Goal: Information Seeking & Learning: Check status

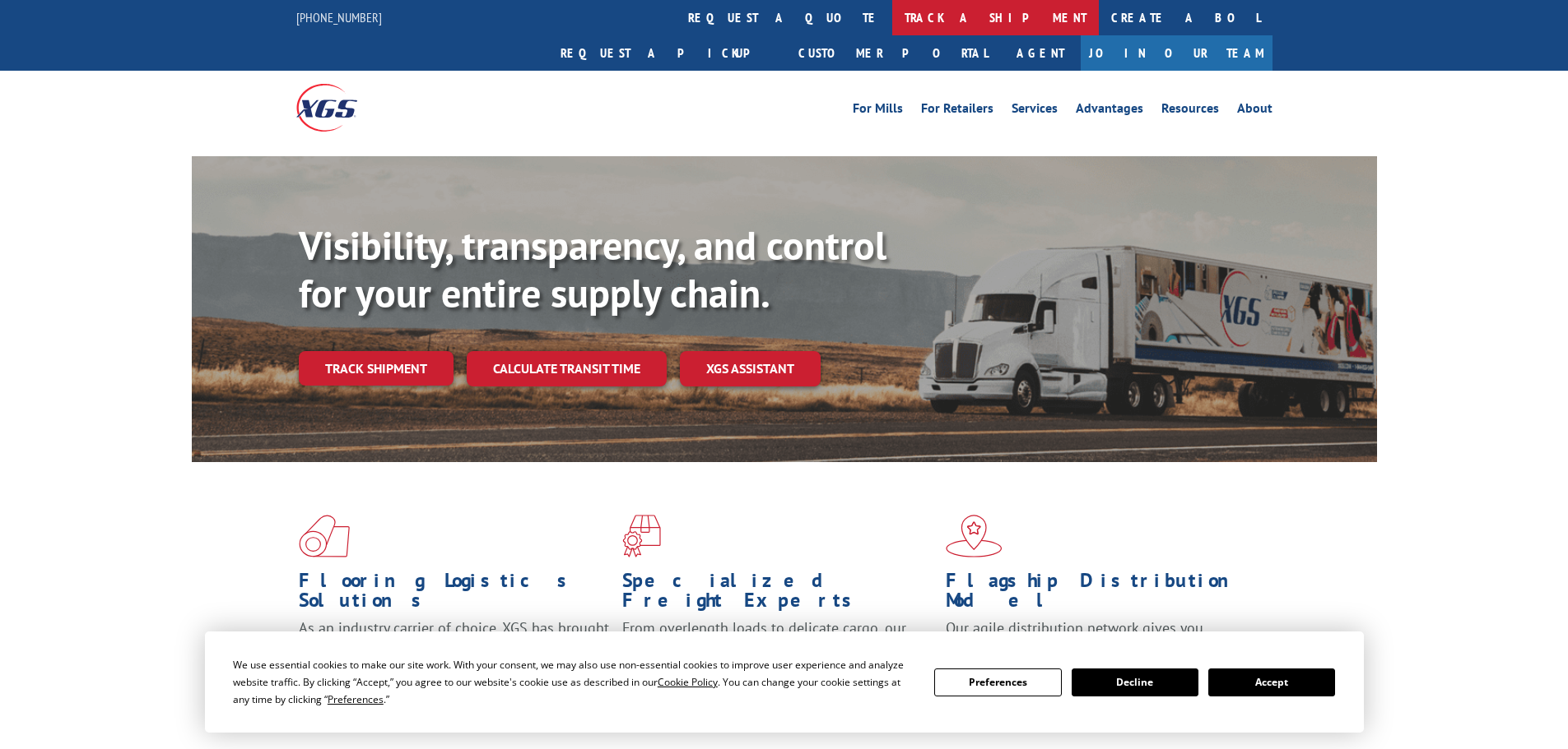
click at [893, 11] on link "track a shipment" at bounding box center [996, 18] width 207 height 35
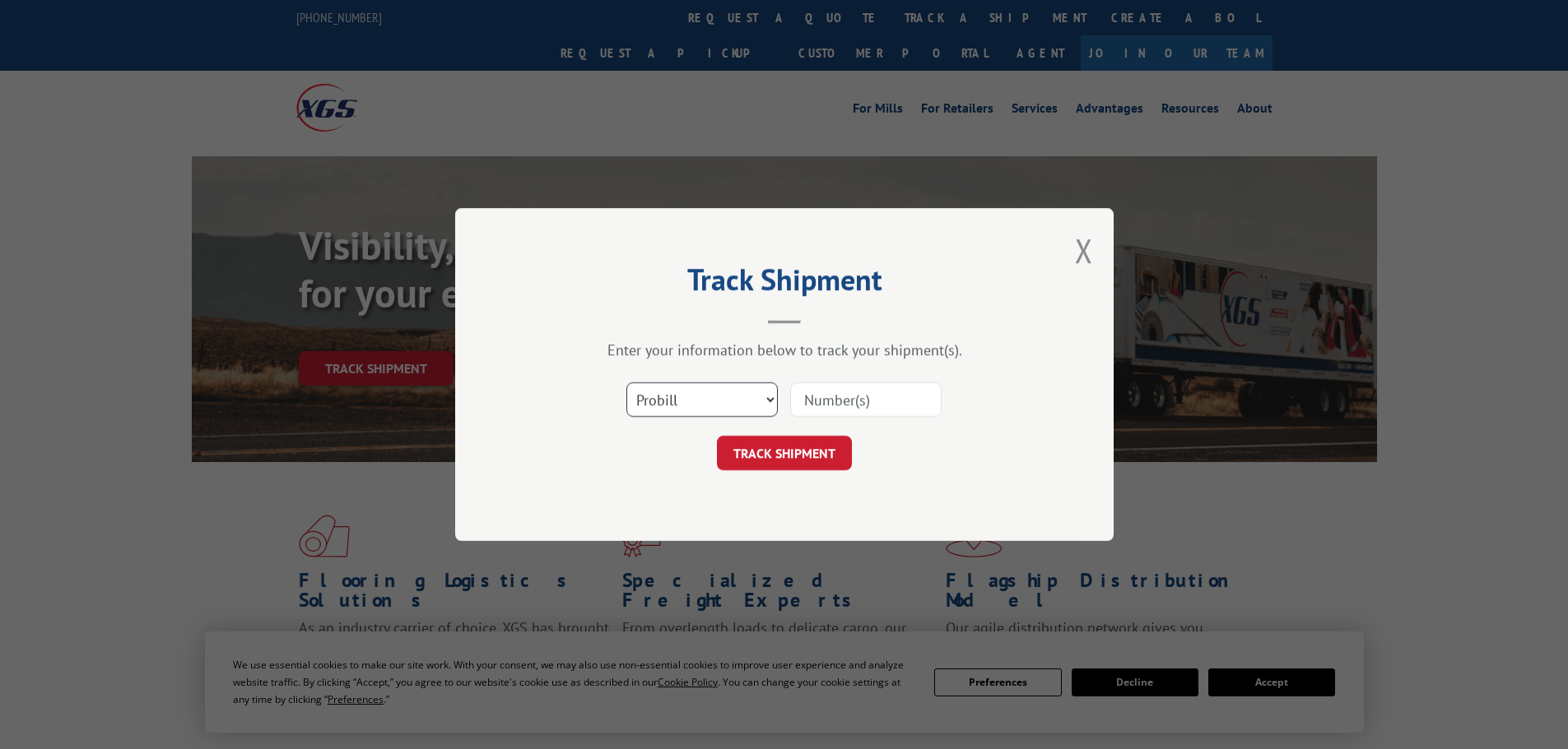
click at [654, 392] on select "Select category... Probill BOL PO" at bounding box center [702, 399] width 152 height 34
click at [626, 382] on select "Select category... Probill BOL PO" at bounding box center [702, 399] width 152 height 34
click at [692, 410] on select "Select category... Probill BOL PO" at bounding box center [702, 399] width 152 height 34
select select "po"
click at [626, 382] on select "Select category... Probill BOL PO" at bounding box center [702, 399] width 152 height 34
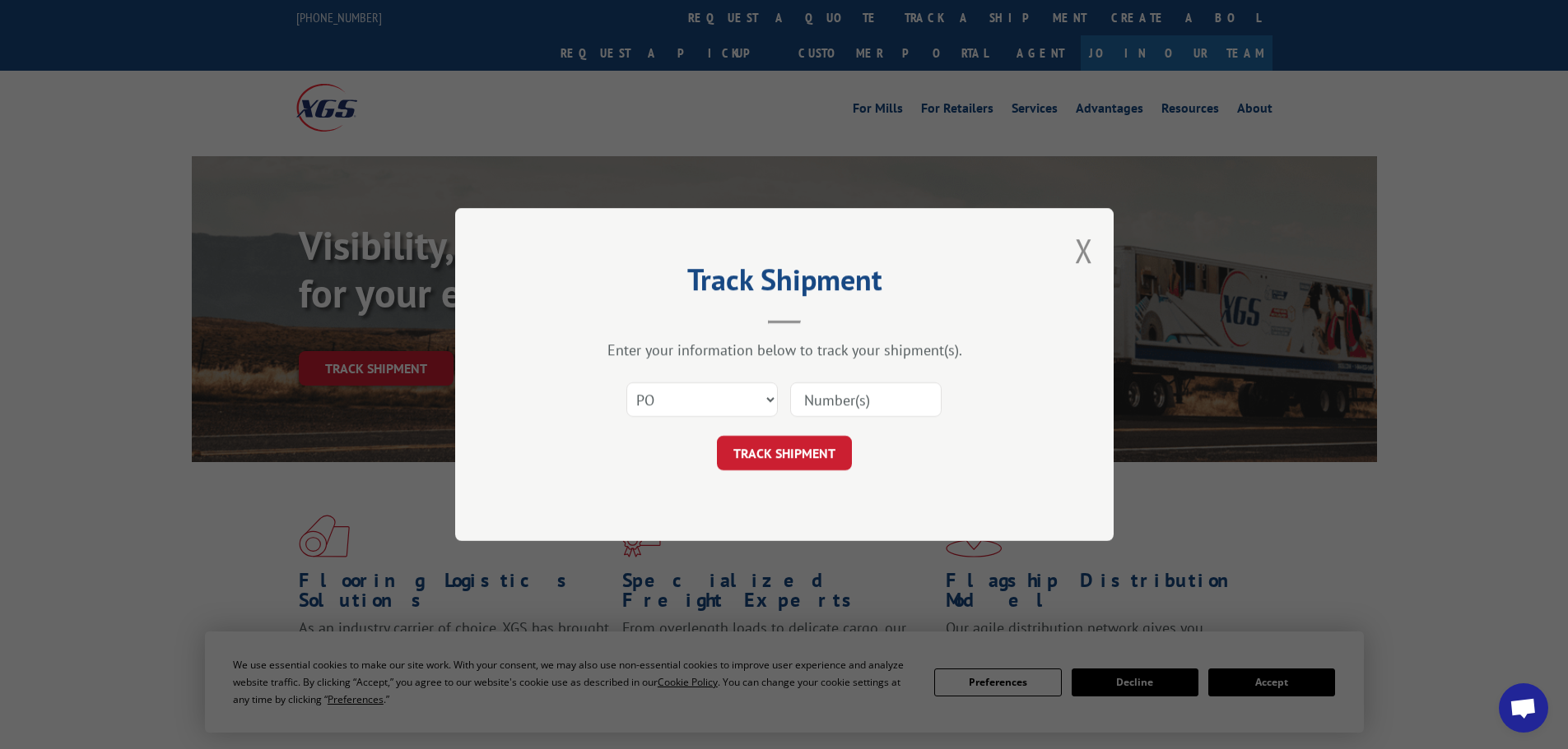
click at [822, 405] on input at bounding box center [866, 399] width 152 height 34
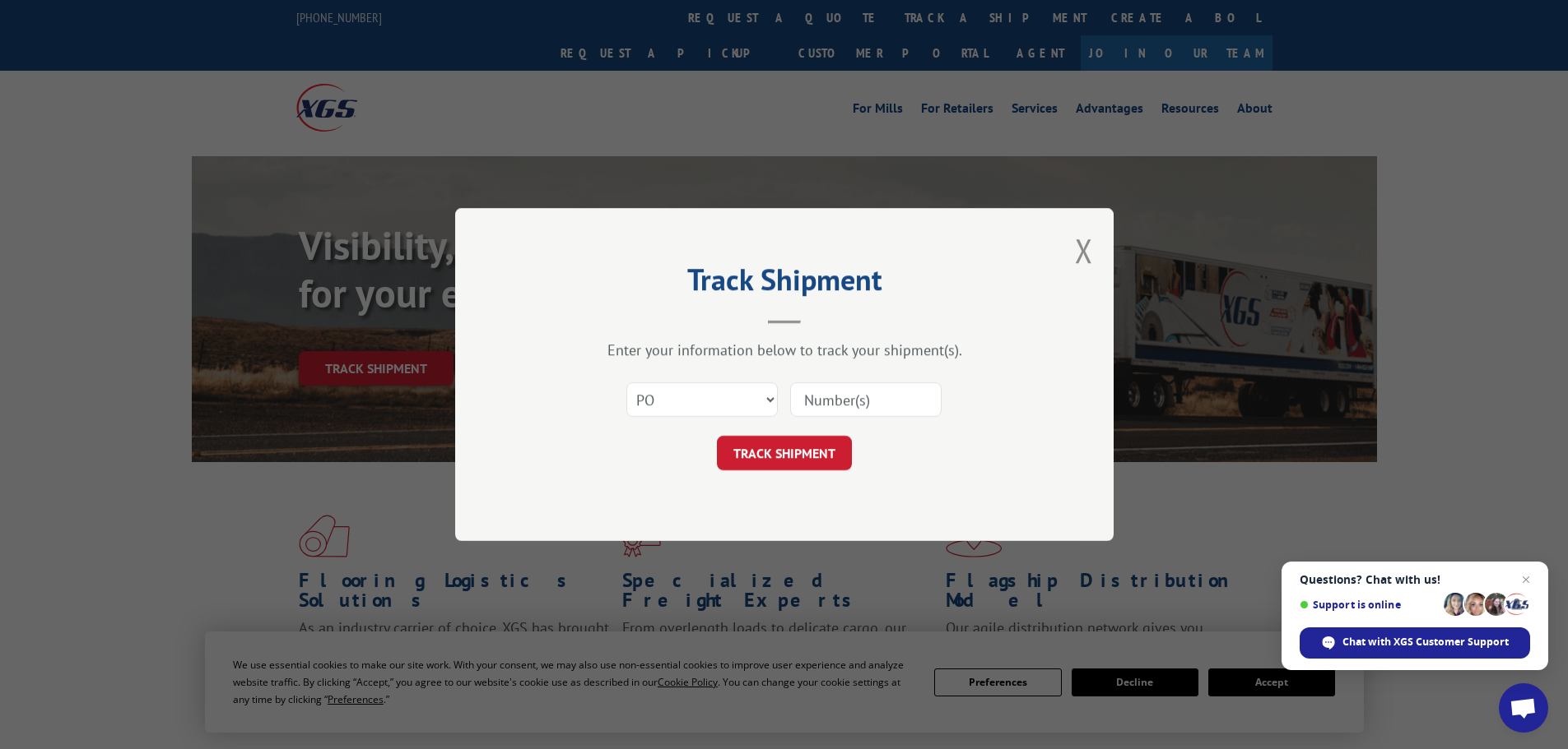
paste input "71536410"
type input "71536410"
click at [773, 444] on button "TRACK SHIPMENT" at bounding box center [784, 453] width 135 height 34
